Goal: Information Seeking & Learning: Compare options

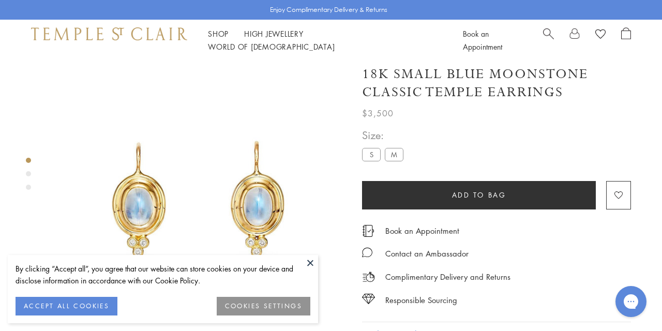
scroll to position [6, 0]
click at [310, 262] on button at bounding box center [310, 263] width 16 height 16
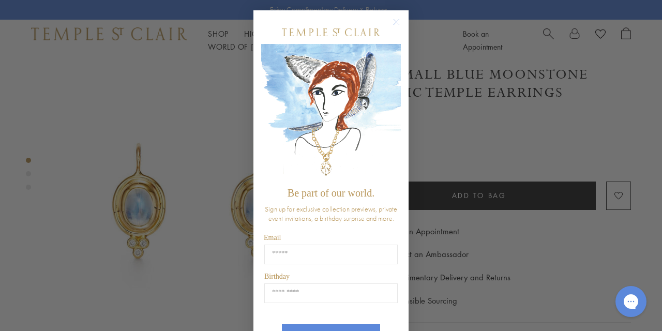
click at [397, 21] on circle "Close dialog" at bounding box center [396, 22] width 12 height 12
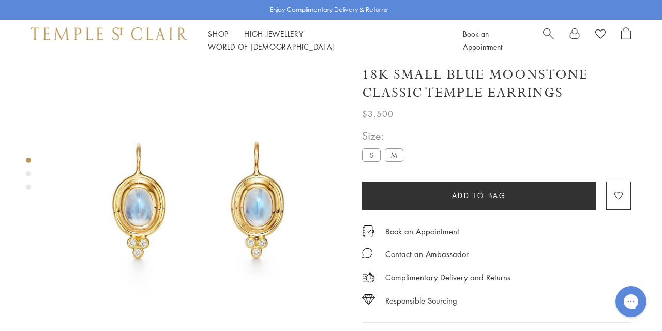
click at [259, 193] on img at bounding box center [199, 202] width 295 height 295
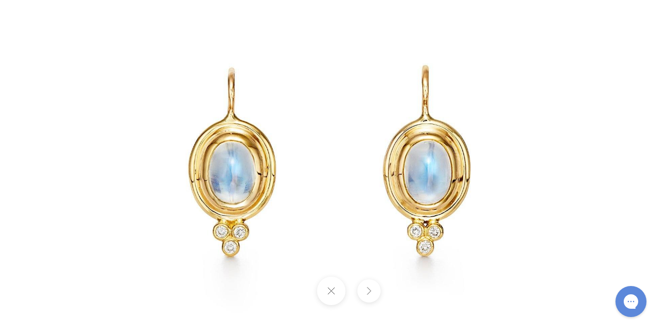
click at [330, 291] on button at bounding box center [330, 290] width 28 height 28
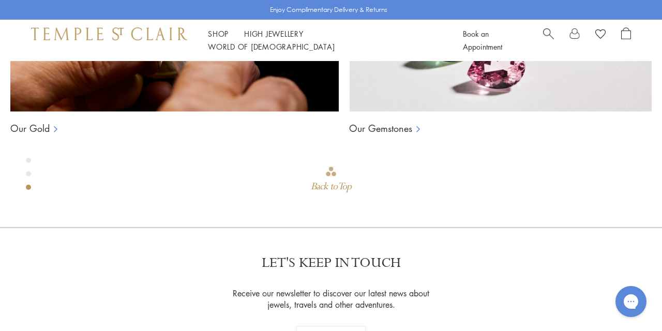
scroll to position [669, 0]
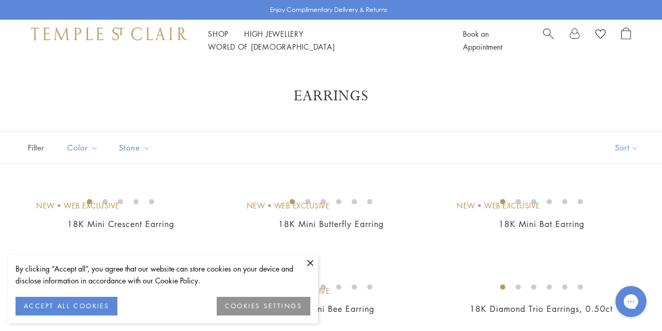
click at [310, 259] on button at bounding box center [310, 263] width 16 height 16
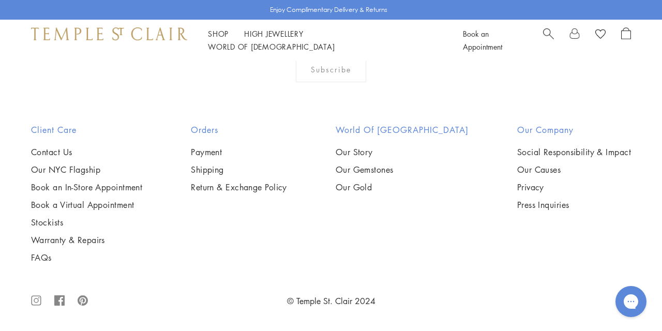
scroll to position [4586, 0]
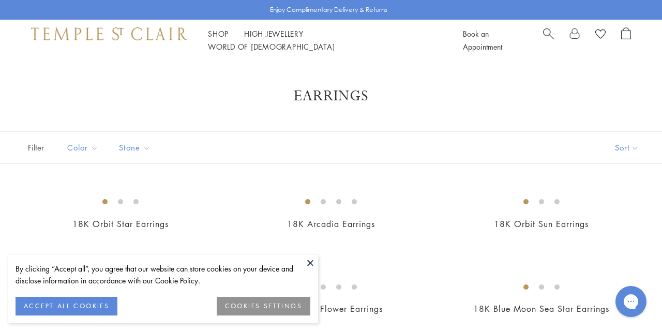
click at [308, 261] on button at bounding box center [310, 263] width 16 height 16
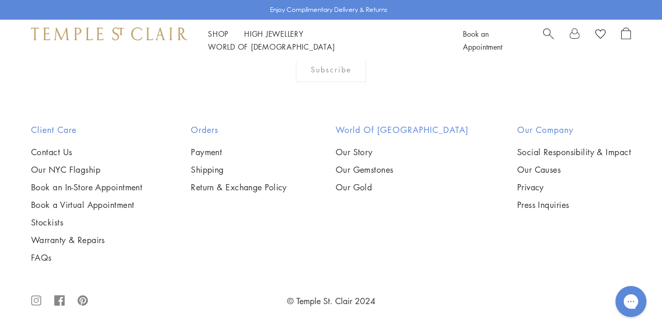
scroll to position [2456, 0]
click at [0, 0] on img at bounding box center [0, 0] width 0 height 0
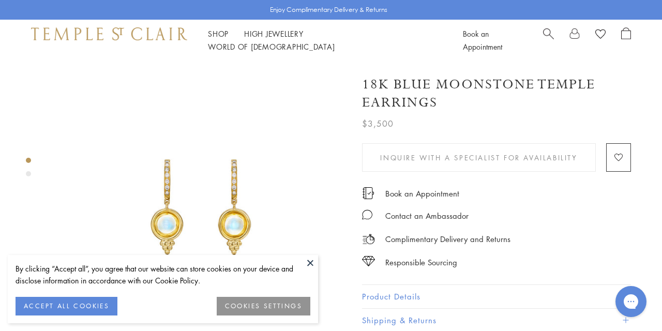
click at [307, 260] on button at bounding box center [310, 263] width 16 height 16
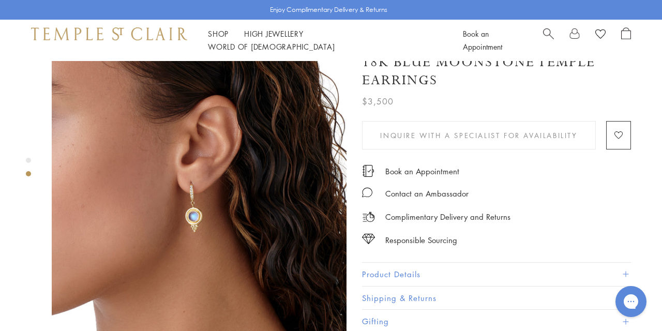
scroll to position [360, 0]
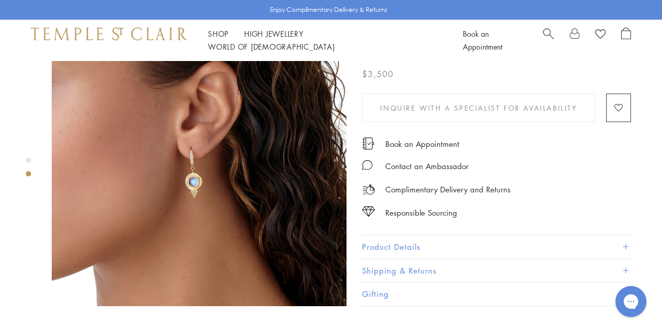
click at [194, 154] on img at bounding box center [199, 158] width 295 height 295
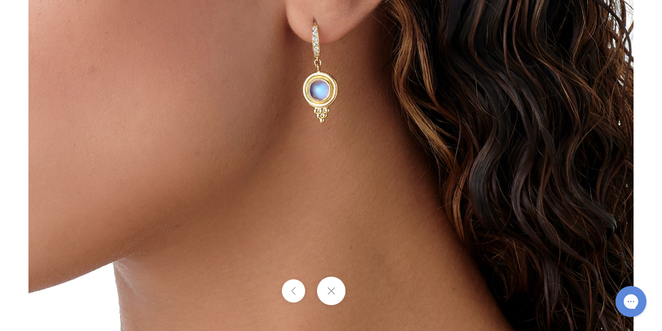
click at [331, 294] on button at bounding box center [330, 290] width 28 height 28
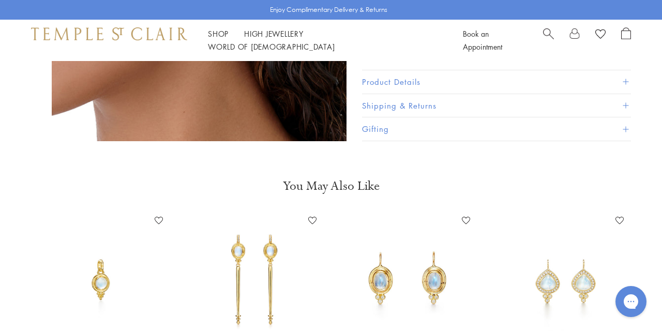
scroll to position [588, 0]
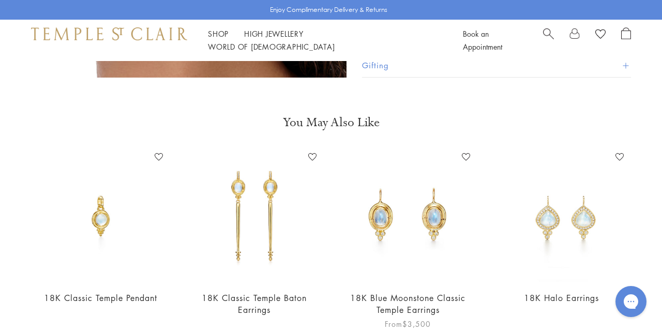
click at [391, 206] on img at bounding box center [407, 215] width 133 height 133
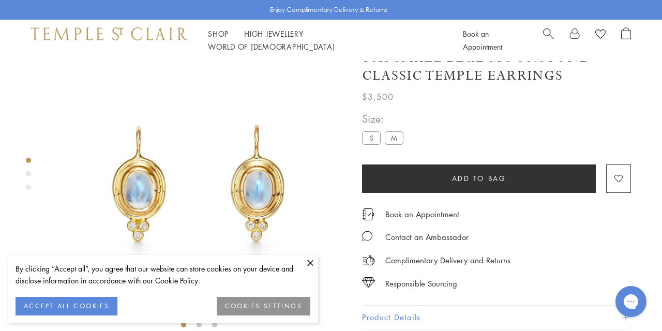
scroll to position [21, 0]
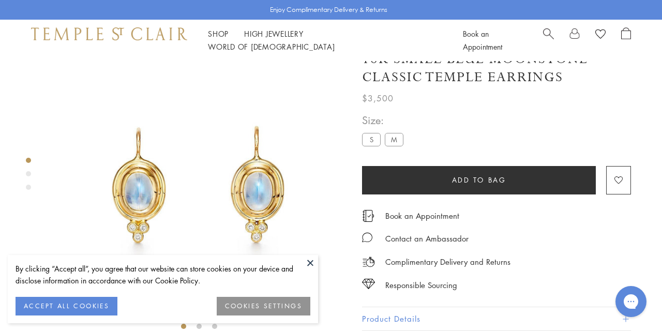
click at [309, 261] on button at bounding box center [310, 263] width 16 height 16
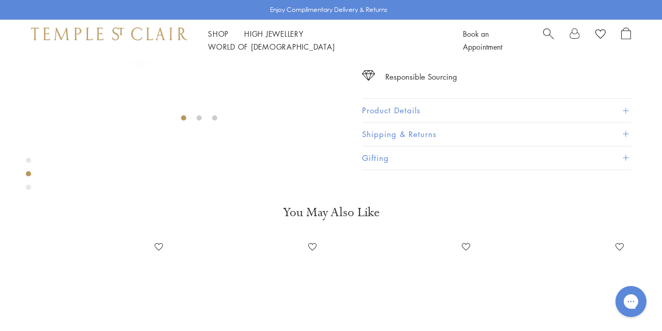
scroll to position [268, 0]
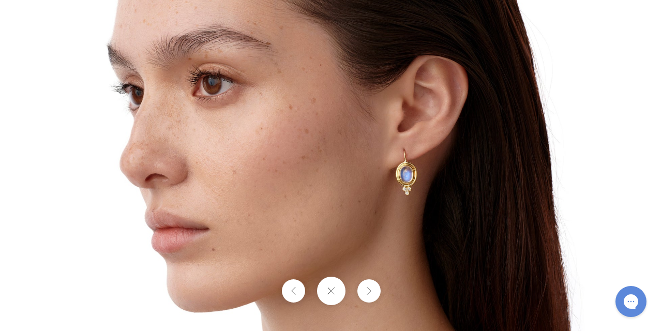
click at [328, 288] on button at bounding box center [330, 290] width 28 height 28
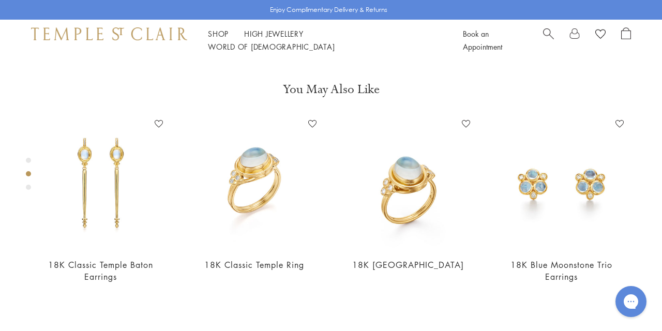
scroll to position [542, 0]
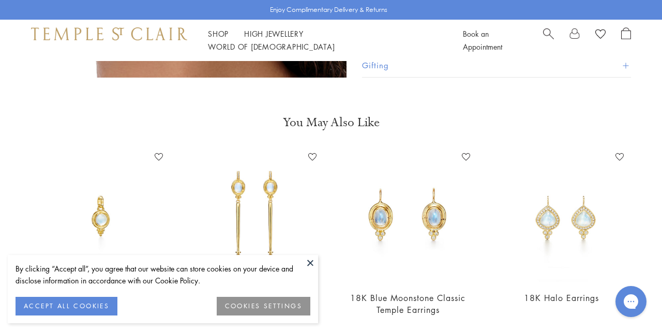
click at [310, 260] on button at bounding box center [310, 263] width 16 height 16
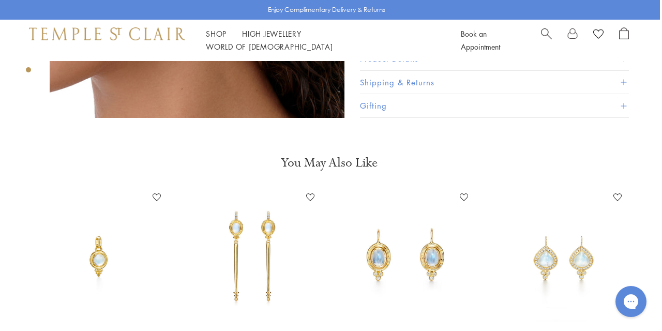
scroll to position [586, 2]
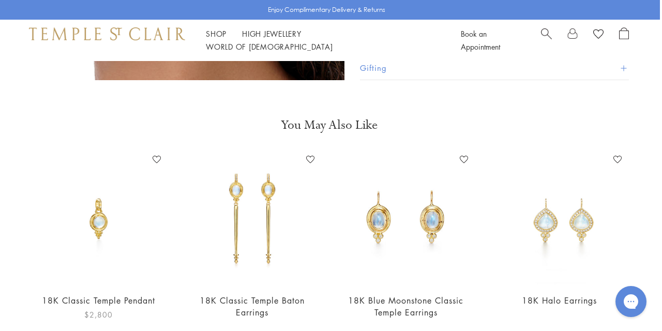
click at [100, 202] on img at bounding box center [98, 217] width 133 height 133
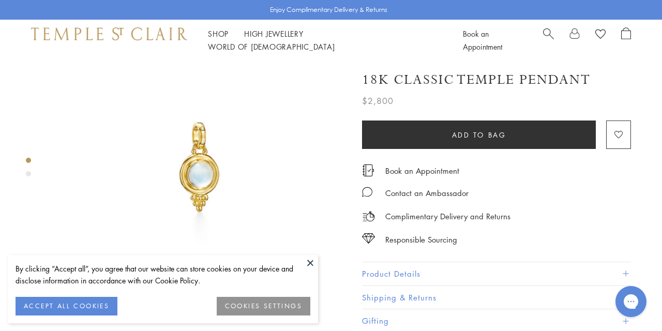
scroll to position [42, 0]
click at [311, 262] on button at bounding box center [310, 263] width 16 height 16
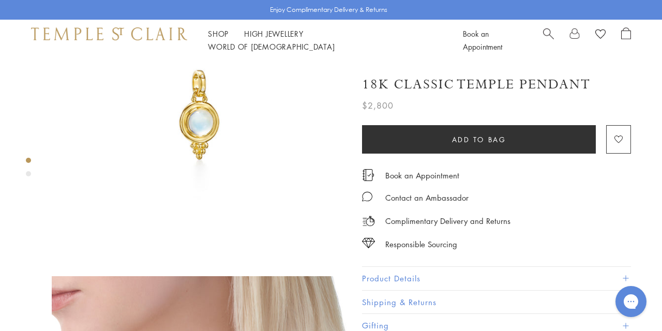
scroll to position [90, 0]
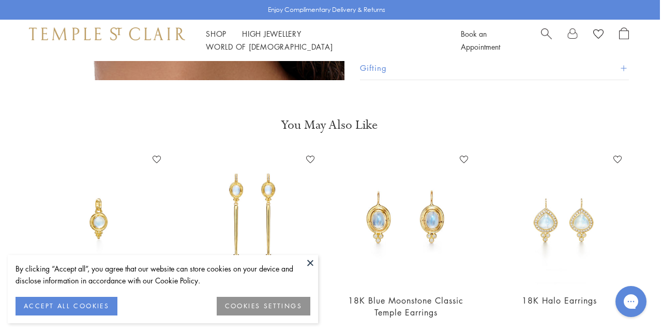
click at [309, 259] on button at bounding box center [310, 263] width 16 height 16
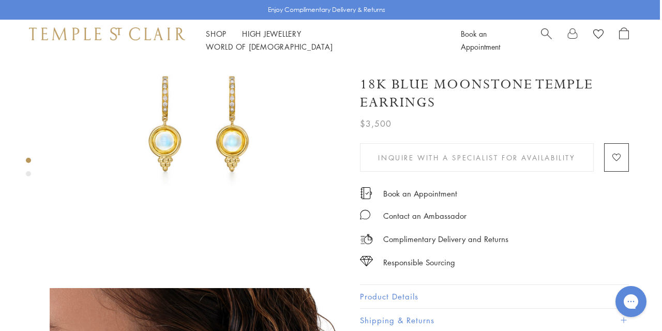
scroll to position [0, 2]
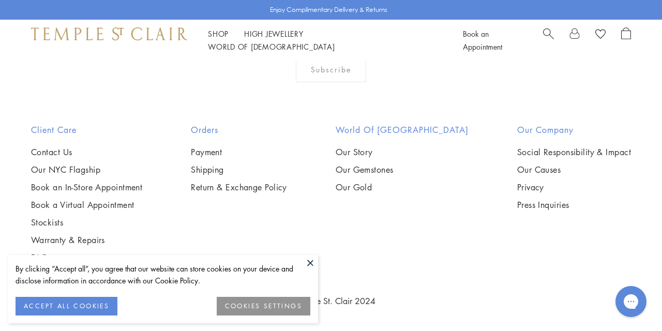
click at [75, 308] on button "ACCEPT ALL COOKIES" at bounding box center [67, 306] width 102 height 19
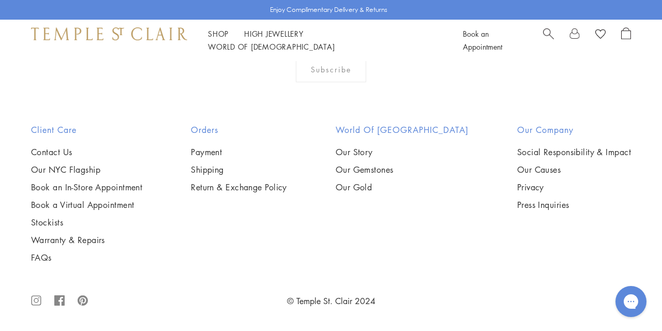
scroll to position [3226, 0]
click at [0, 0] on img at bounding box center [0, 0] width 0 height 0
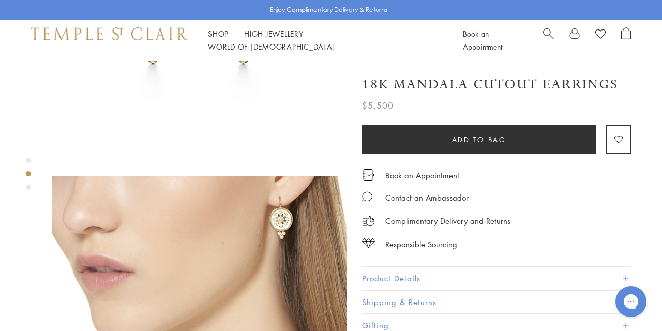
scroll to position [194, 0]
click at [289, 191] on img at bounding box center [199, 324] width 295 height 295
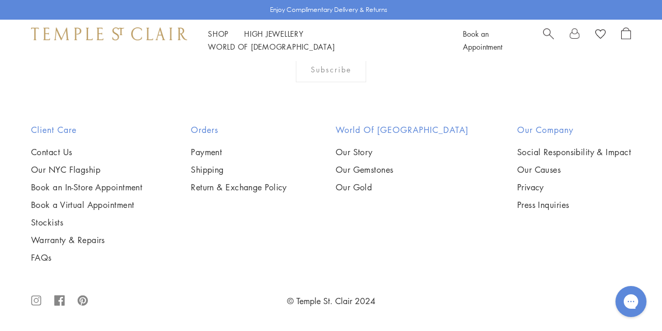
scroll to position [4331, 0]
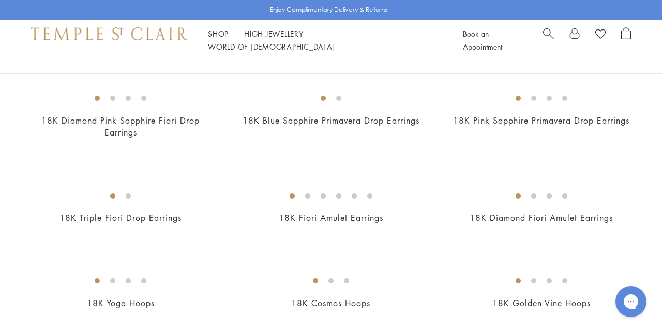
scroll to position [663, 0]
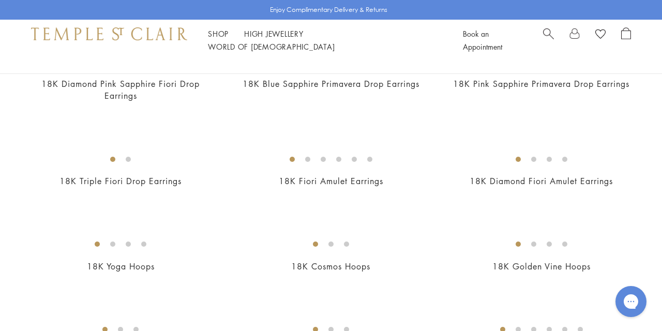
click at [0, 0] on img at bounding box center [0, 0] width 0 height 0
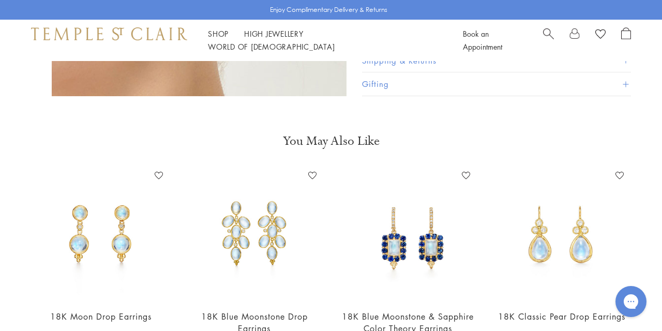
scroll to position [588, 0]
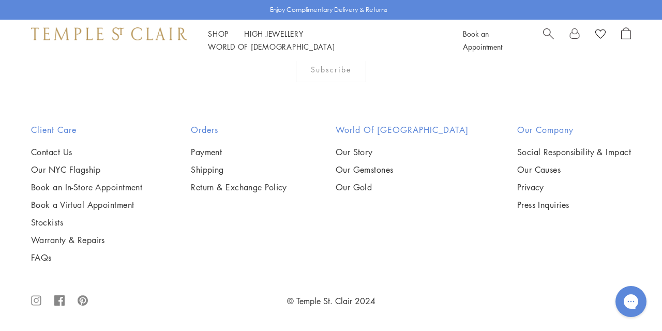
scroll to position [4616, 0]
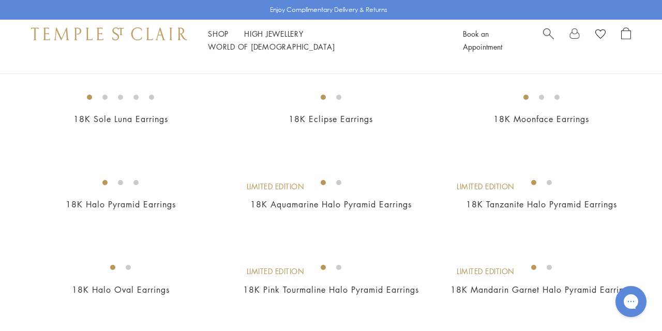
scroll to position [380, 0]
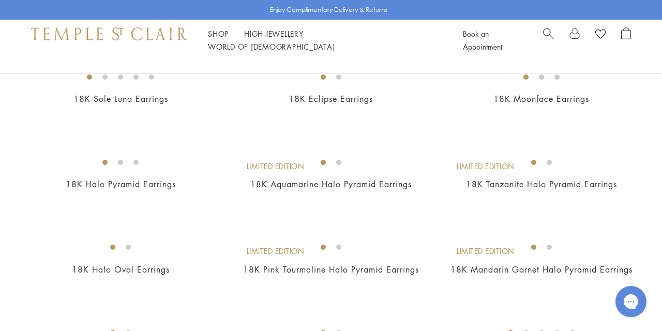
click at [0, 0] on img at bounding box center [0, 0] width 0 height 0
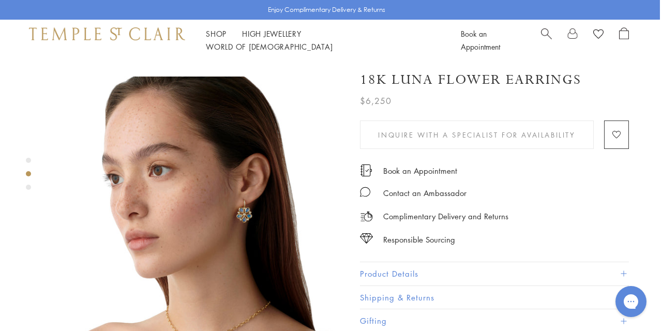
scroll to position [328, 2]
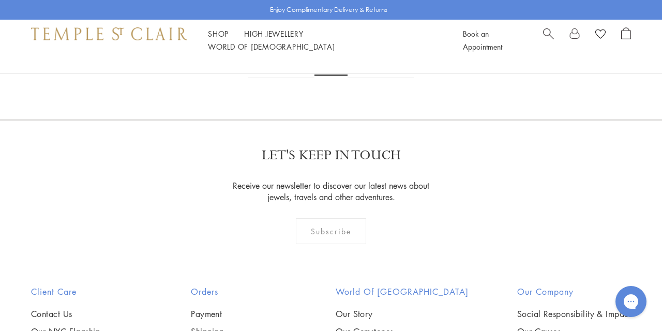
scroll to position [1672, 0]
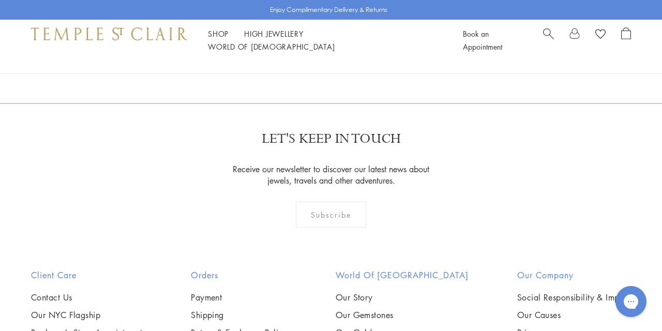
click at [0, 0] on img at bounding box center [0, 0] width 0 height 0
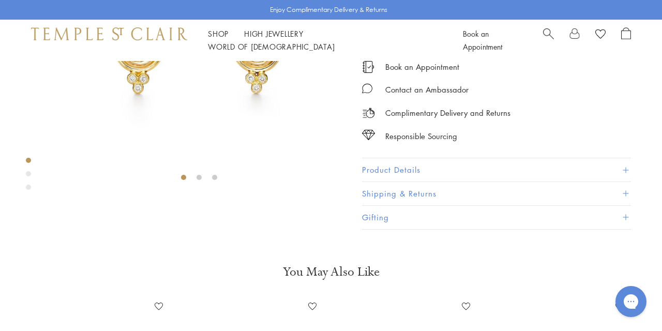
scroll to position [228, 0]
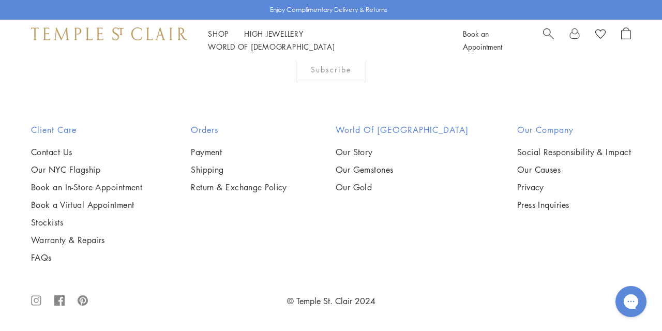
scroll to position [2250, 0]
click at [0, 0] on img at bounding box center [0, 0] width 0 height 0
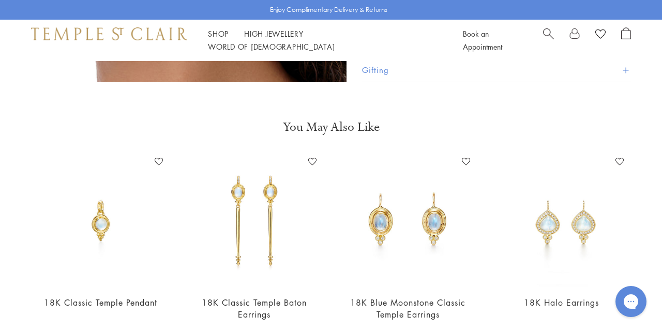
scroll to position [594, 0]
